Goal: Task Accomplishment & Management: Use online tool/utility

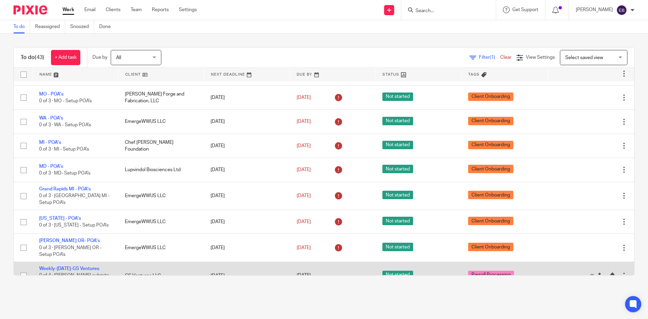
scroll to position [887, 0]
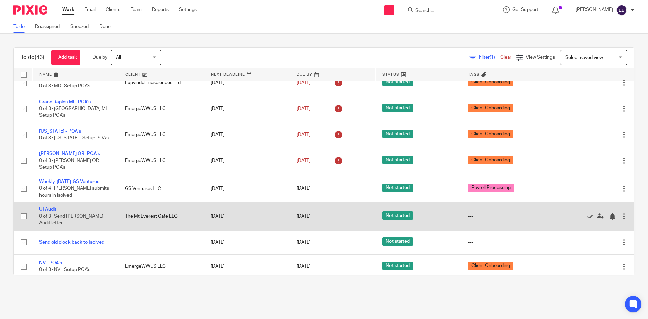
click at [51, 207] on link "UI Audit" at bounding box center [47, 209] width 17 height 5
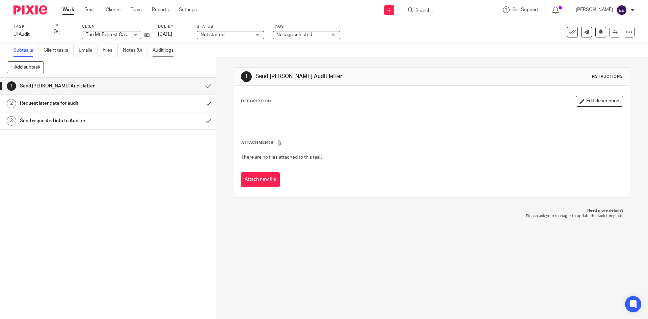
click at [166, 50] on link "Audit logs" at bounding box center [165, 50] width 26 height 13
click at [200, 87] on input "submit" at bounding box center [108, 86] width 216 height 17
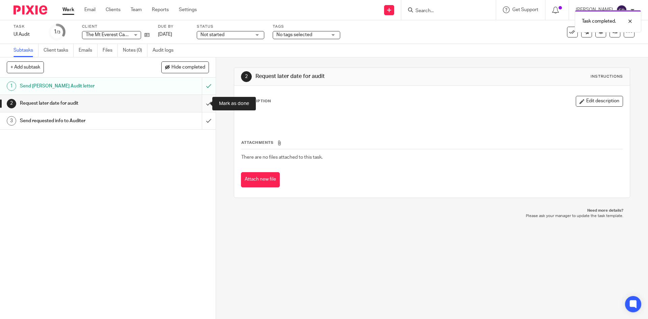
click at [202, 101] on input "submit" at bounding box center [108, 103] width 216 height 17
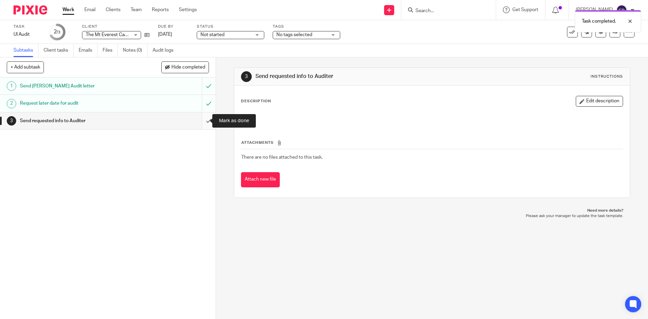
click at [204, 118] on input "submit" at bounding box center [108, 120] width 216 height 17
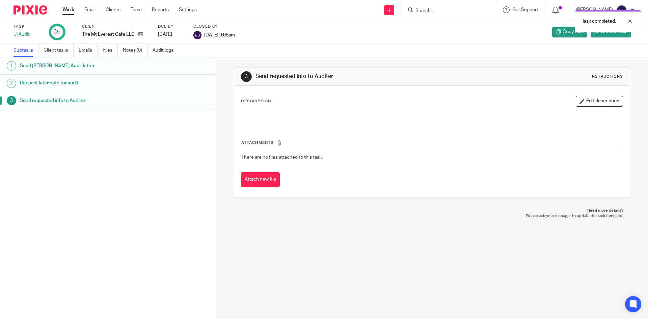
click at [69, 7] on link "Work" at bounding box center [68, 9] width 12 height 7
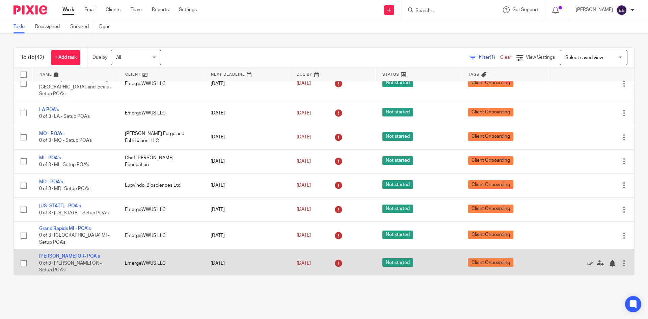
scroll to position [859, 0]
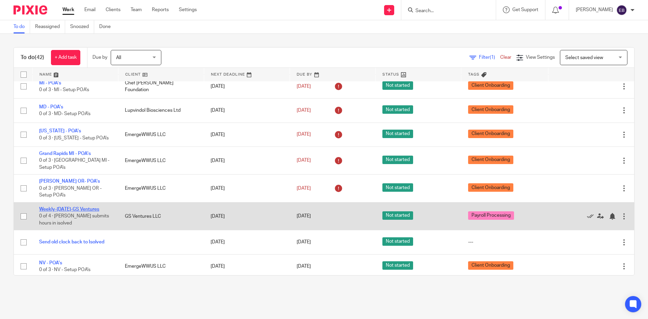
click at [94, 207] on link "Weekly-[DATE]-GS Ventures" at bounding box center [69, 209] width 60 height 5
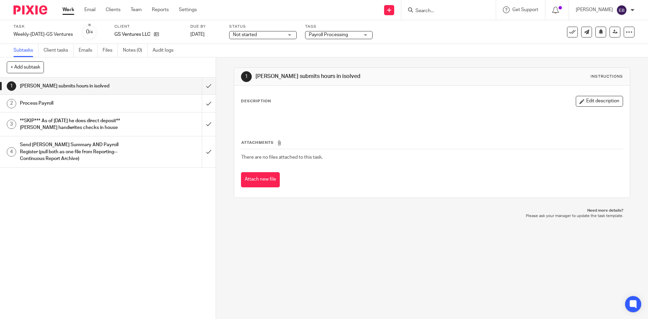
click at [95, 99] on h1 "Process Payroll" at bounding box center [78, 103] width 117 height 10
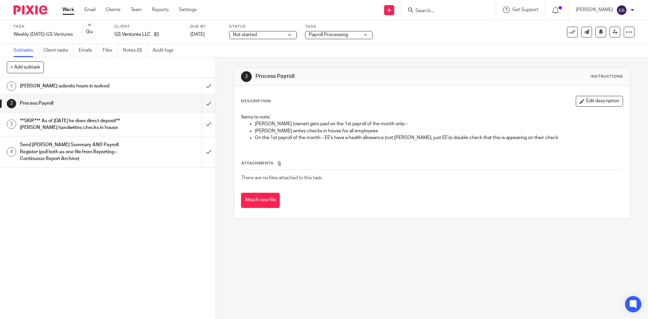
click at [95, 86] on h1 "[PERSON_NAME] submits hours in isolved" at bounding box center [78, 86] width 117 height 10
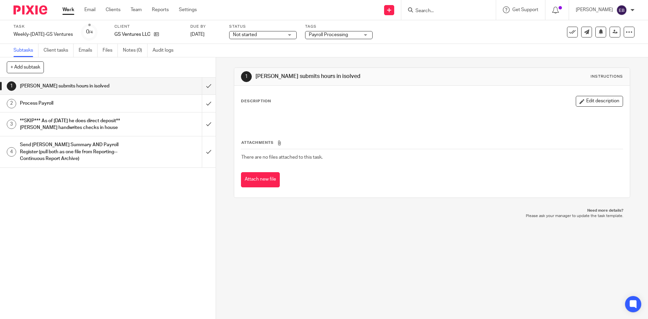
click at [46, 102] on h1 "Process Payroll" at bounding box center [78, 103] width 117 height 10
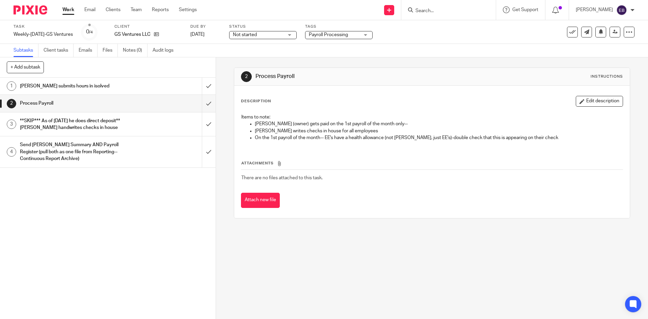
click at [25, 125] on h1 "**SKIP*** As of [DATE] he does direct deposit** [PERSON_NAME] handwrites checks…" at bounding box center [78, 124] width 117 height 17
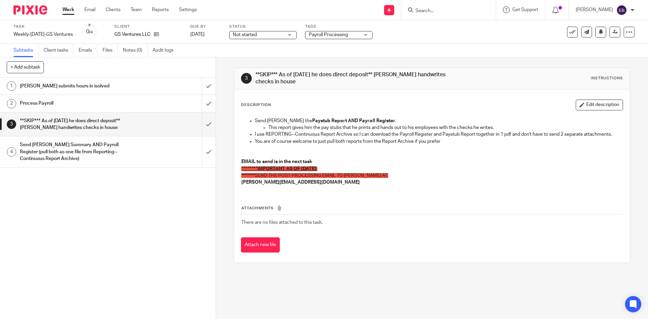
click at [71, 153] on h1 "Send [PERSON_NAME] Summary AND Payroll Register (pull both as one file from Rep…" at bounding box center [78, 152] width 117 height 24
